Goal: Task Accomplishment & Management: Manage account settings

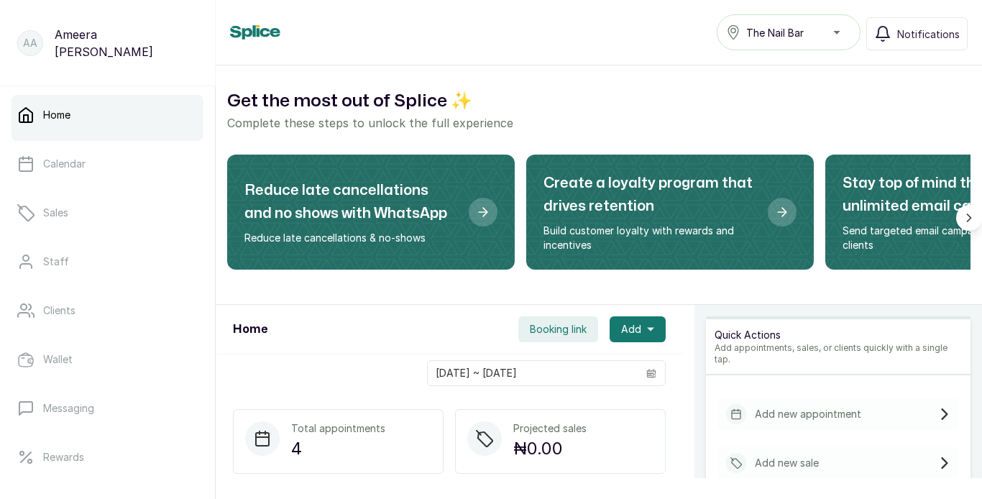
click at [838, 25] on div "The Nail Bar" at bounding box center [788, 32] width 125 height 17
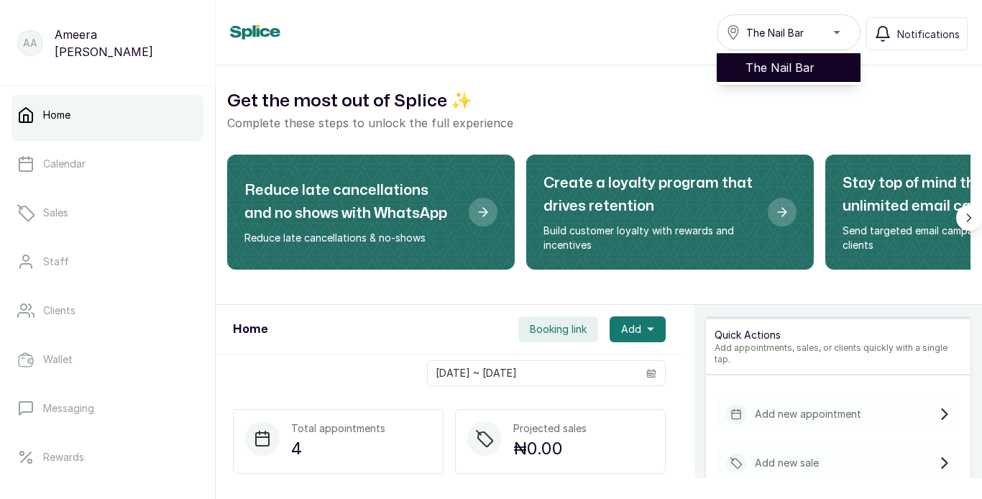
click at [809, 65] on span "The Nail Bar" at bounding box center [796, 67] width 103 height 17
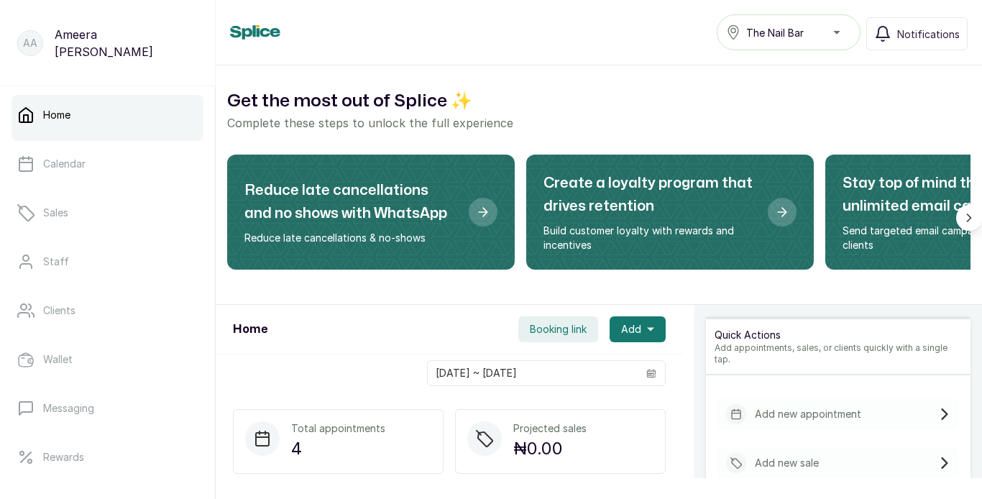
click at [832, 33] on div "The Nail Bar" at bounding box center [788, 32] width 125 height 17
click at [602, 27] on div "Home The Nail Bar The Nail Bar Notifications" at bounding box center [598, 32] width 737 height 36
click at [34, 44] on p "AA" at bounding box center [30, 43] width 14 height 14
click at [69, 45] on p "Ameera Abraham" at bounding box center [126, 43] width 143 height 34
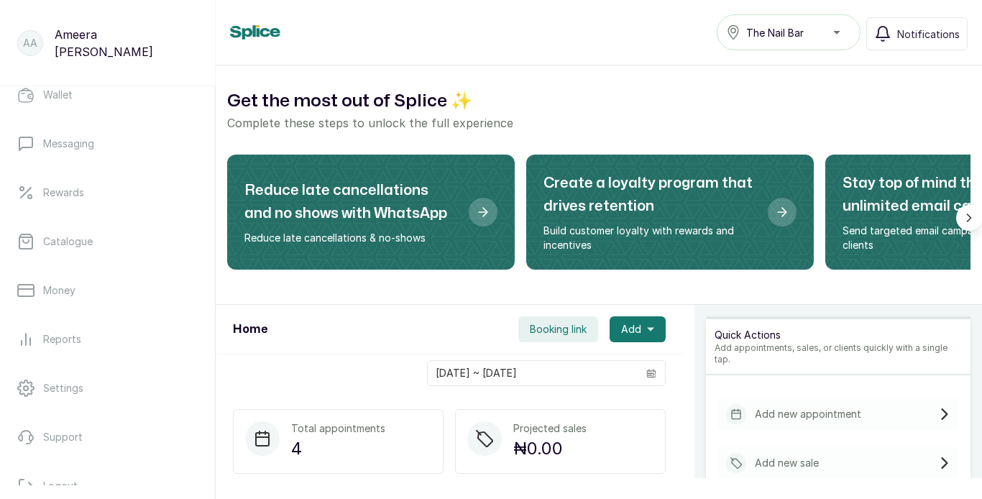
scroll to position [294, 0]
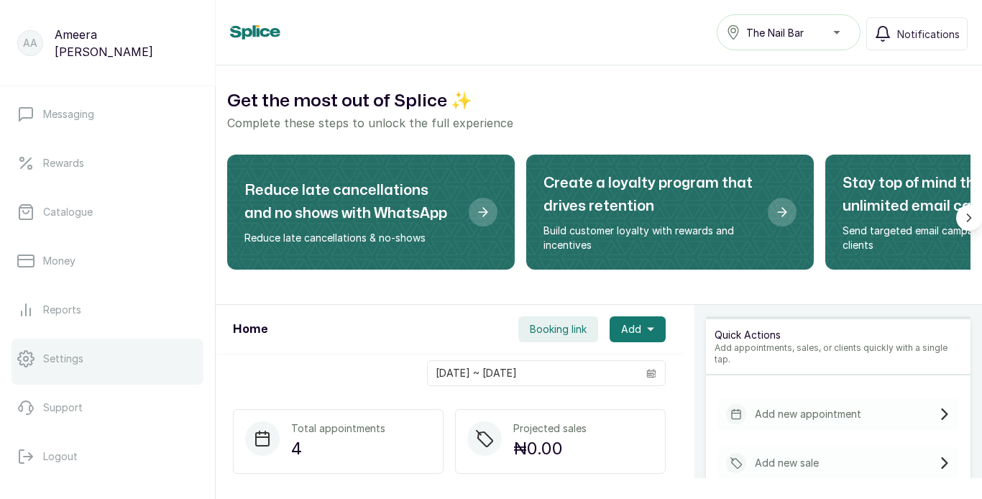
click at [103, 367] on link "Settings" at bounding box center [107, 359] width 192 height 40
